Goal: Information Seeking & Learning: Learn about a topic

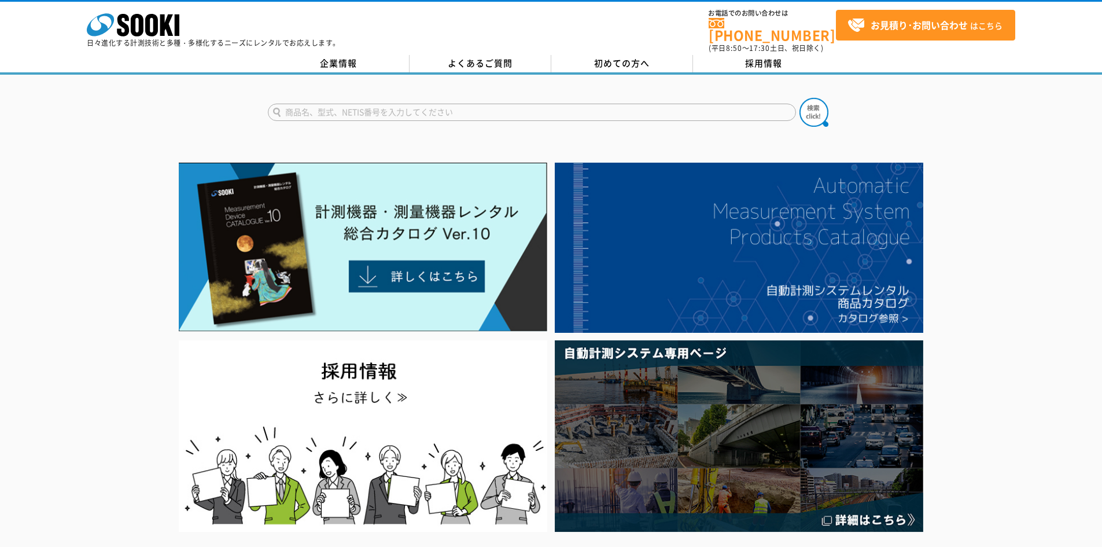
click at [401, 105] on input "text" at bounding box center [532, 112] width 528 height 17
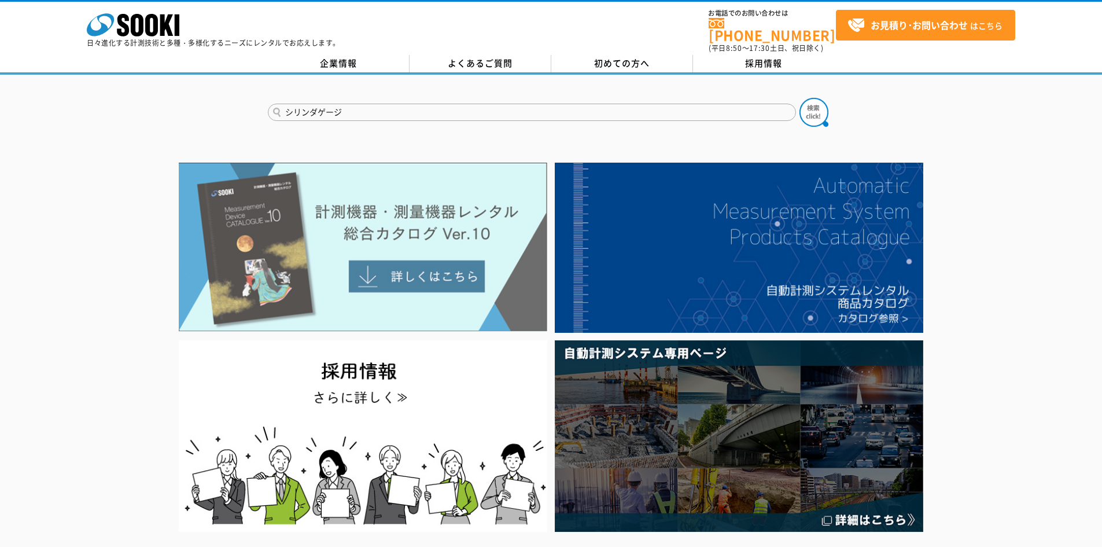
click at [799, 98] on button at bounding box center [813, 112] width 29 height 29
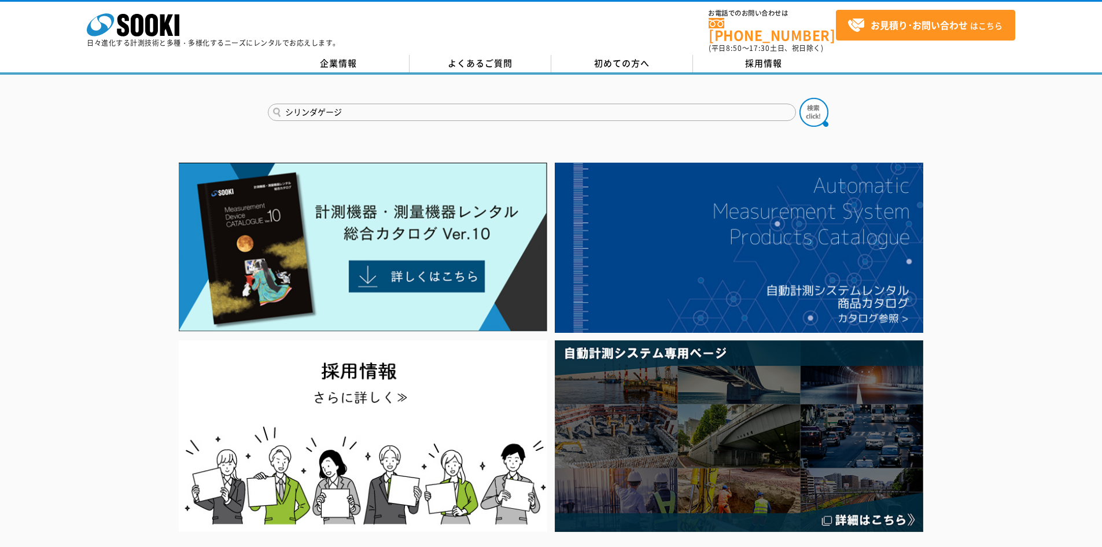
drag, startPoint x: 383, startPoint y: 104, endPoint x: 260, endPoint y: 104, distance: 123.2
click at [260, 104] on div "シリンダゲージ" at bounding box center [551, 103] width 1102 height 56
type input "ﾏｲｸﾛﾒｰﾀ"
click at [799, 98] on button at bounding box center [813, 112] width 29 height 29
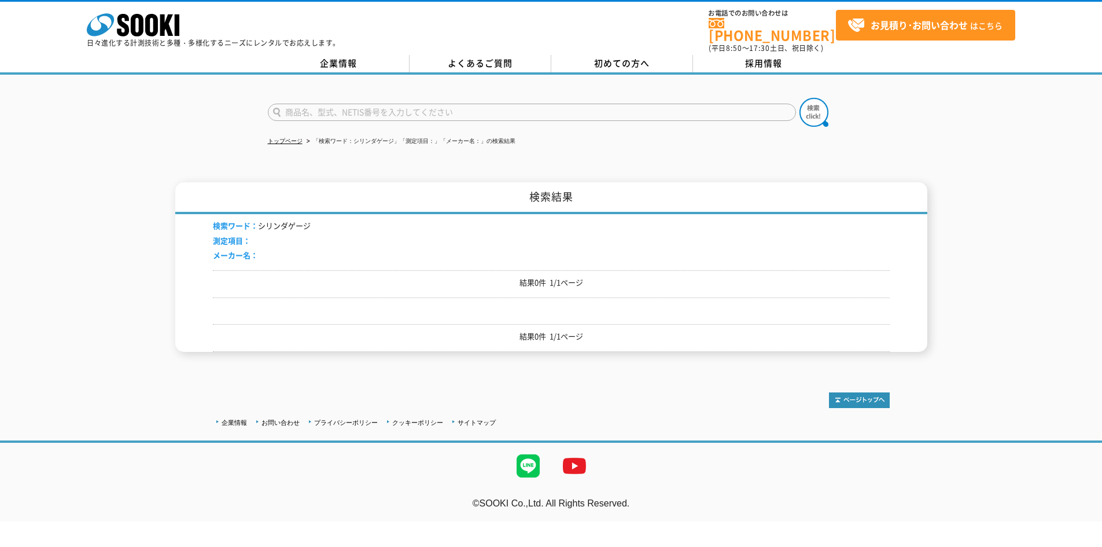
click at [330, 105] on input "text" at bounding box center [532, 112] width 528 height 17
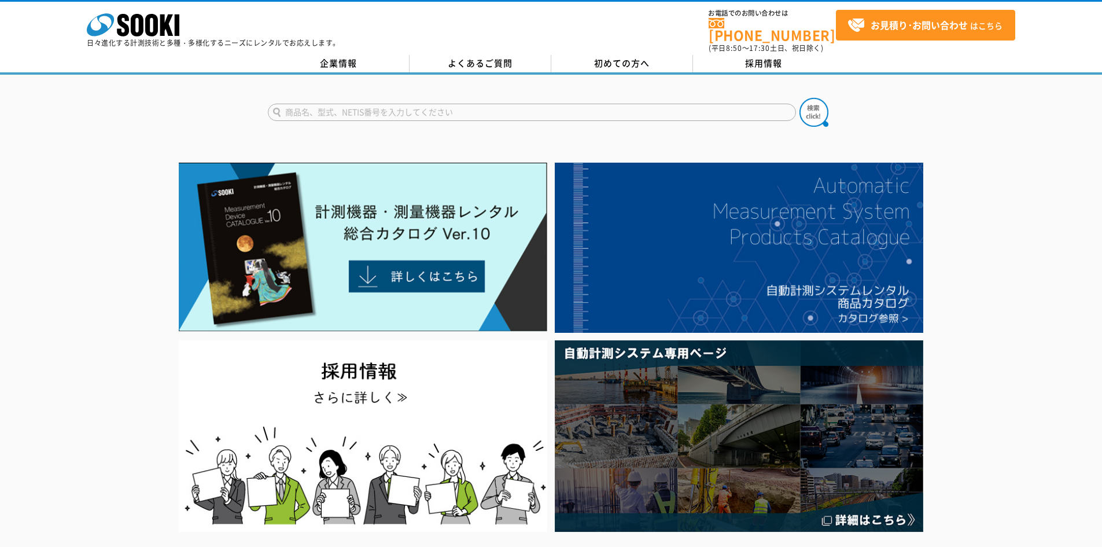
click at [394, 104] on input "text" at bounding box center [532, 112] width 528 height 17
type input "シリンダゲージ"
click at [799, 98] on button at bounding box center [813, 112] width 29 height 29
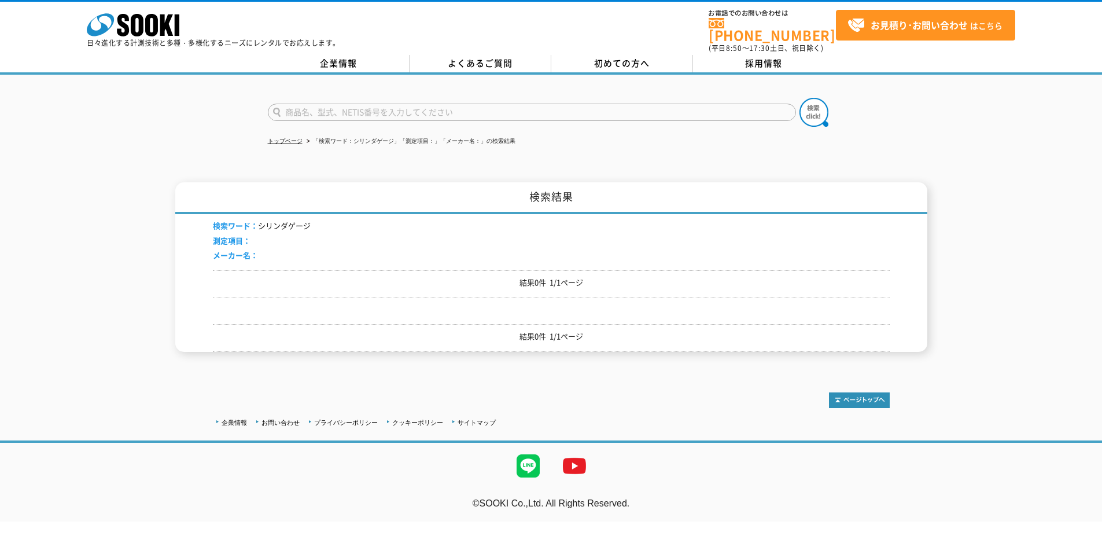
click at [1025, 158] on div "トップページ 「検索ワード：シリンダゲージ」「測定項目：」「メーカー名：」の検索結果 検索結果 検索ワード： シリンダゲージ 測定項目： メーカー名： 結果0…" at bounding box center [551, 222] width 1102 height 294
